Goal: Navigation & Orientation: Find specific page/section

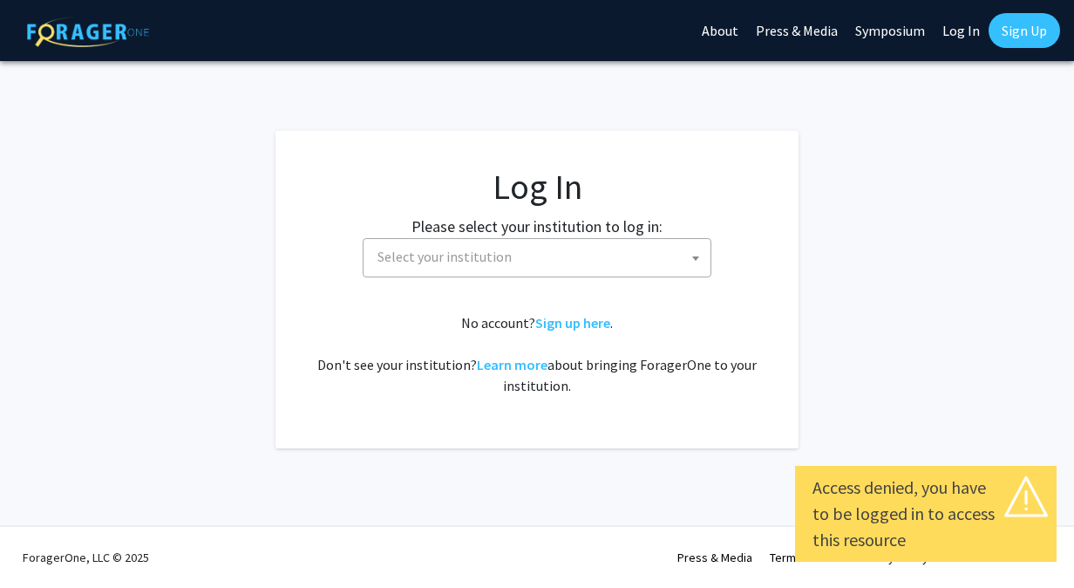
select select
click at [625, 262] on span "Select your institution" at bounding box center [541, 257] width 340 height 36
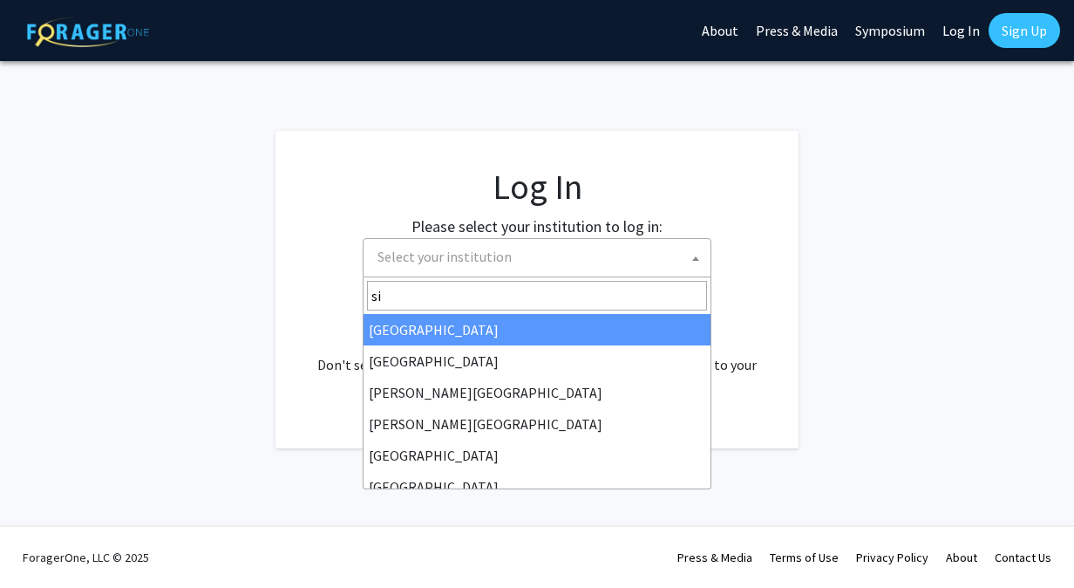
type input "s"
type input "th"
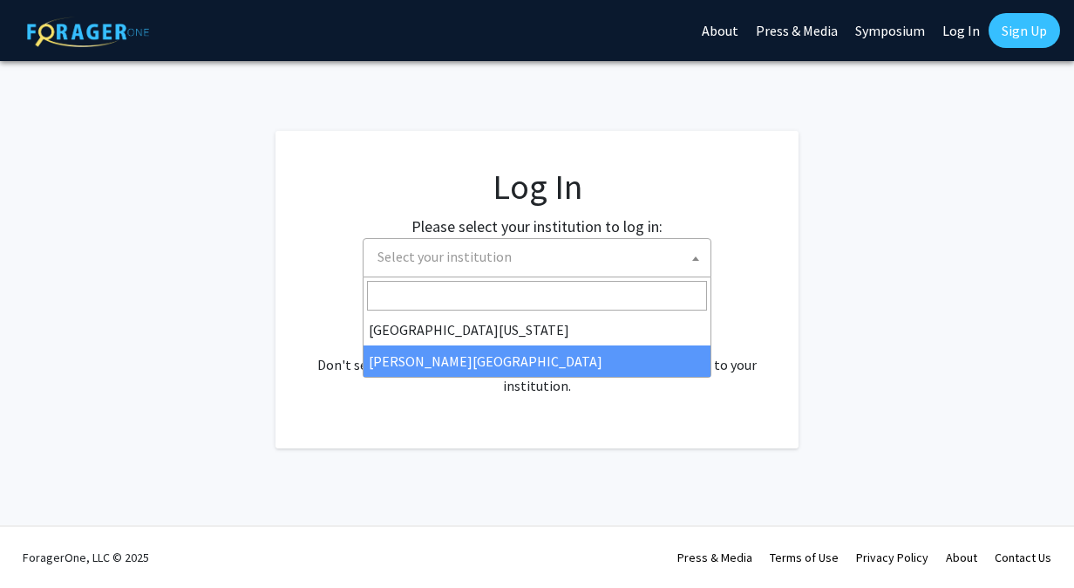
click at [607, 377] on div "No account? Sign up here . Don't see your institution? Learn more about bringin…" at bounding box center [536, 354] width 453 height 84
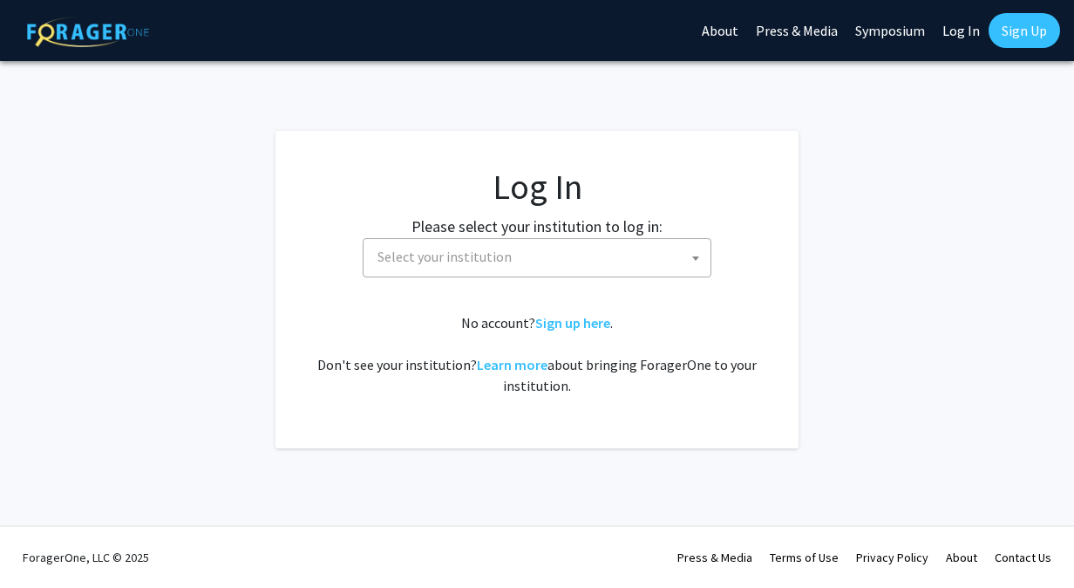
click at [538, 248] on span "Select your institution" at bounding box center [541, 257] width 340 height 36
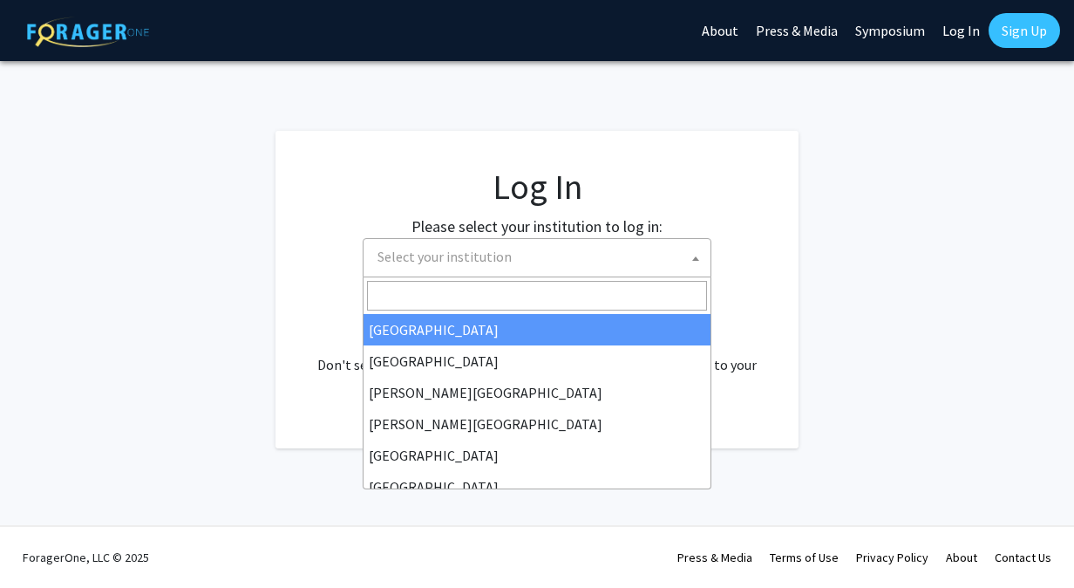
click at [539, 255] on span "Select your institution" at bounding box center [541, 257] width 340 height 36
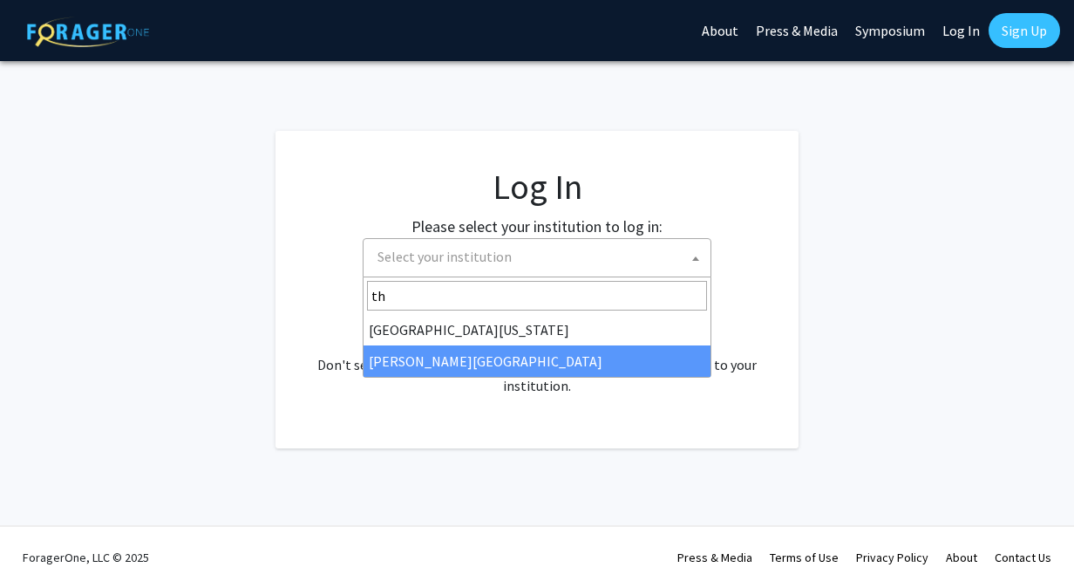
type input "th"
select select "24"
